Goal: Information Seeking & Learning: Learn about a topic

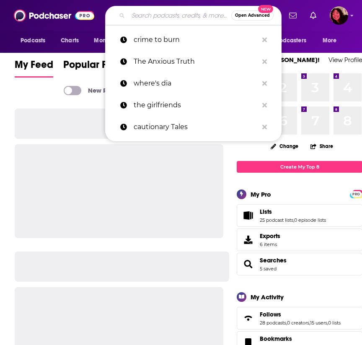
click at [160, 17] on input "Search podcasts, credits, & more..." at bounding box center [179, 15] width 103 height 13
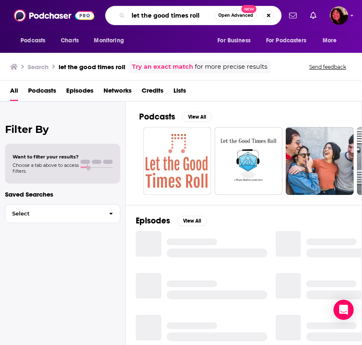
click at [180, 18] on input "let the good times roll" at bounding box center [171, 15] width 86 height 13
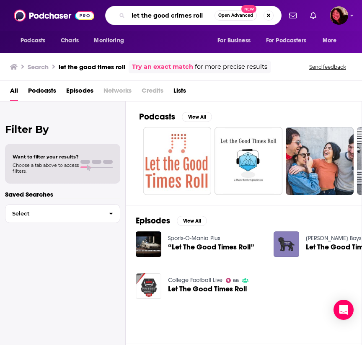
type input "let the good crimes roll"
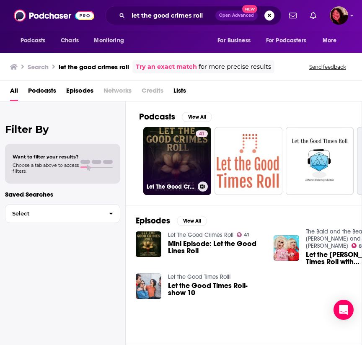
click at [168, 159] on link "41 Let The Good Crimes Roll" at bounding box center [177, 161] width 68 height 68
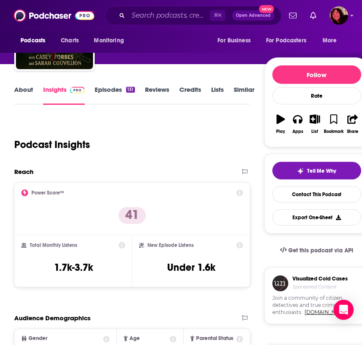
scroll to position [65, 0]
